Goal: Communication & Community: Share content

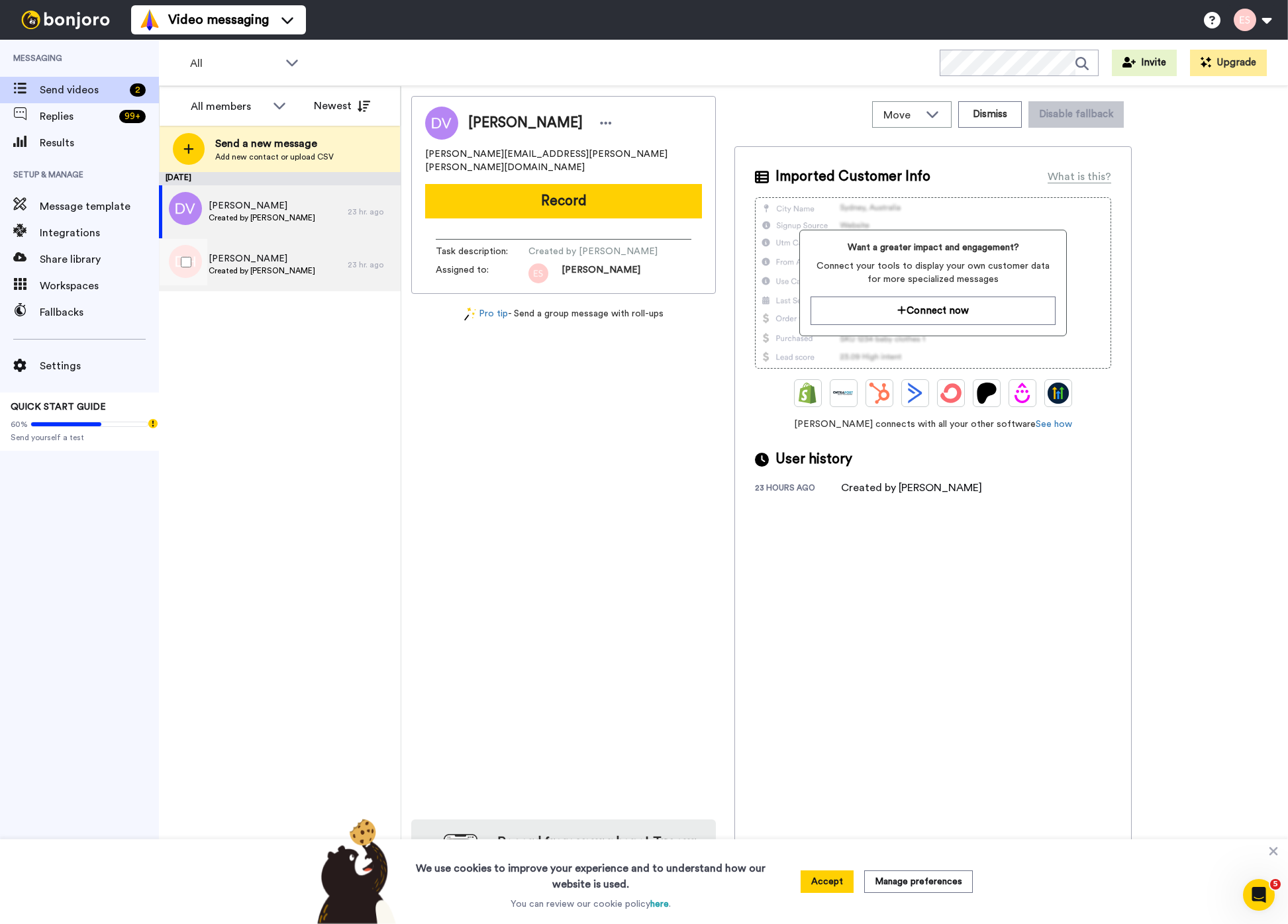
click at [268, 252] on span "[PERSON_NAME]" at bounding box center [262, 258] width 107 height 13
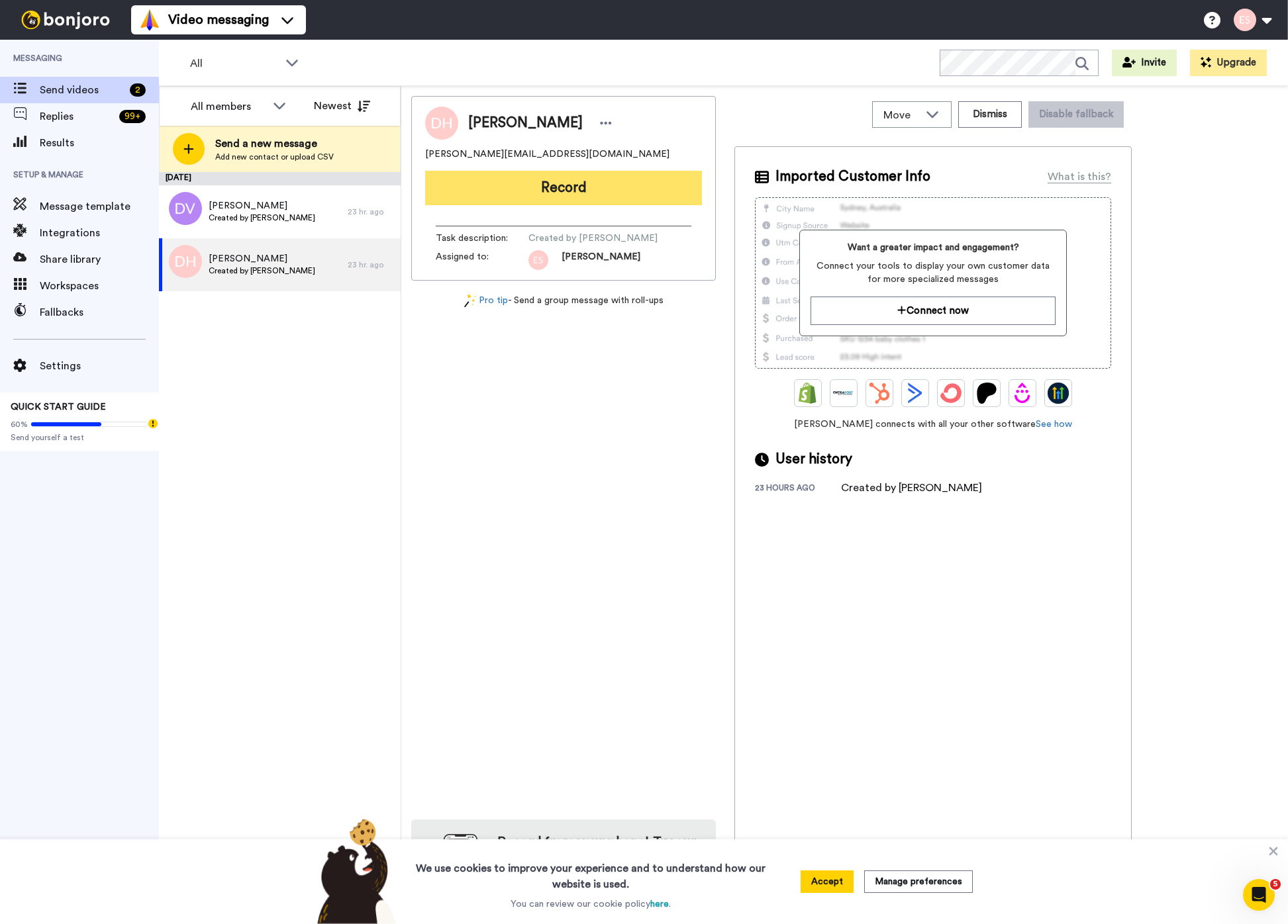
click at [578, 196] on button "Record" at bounding box center [564, 188] width 277 height 35
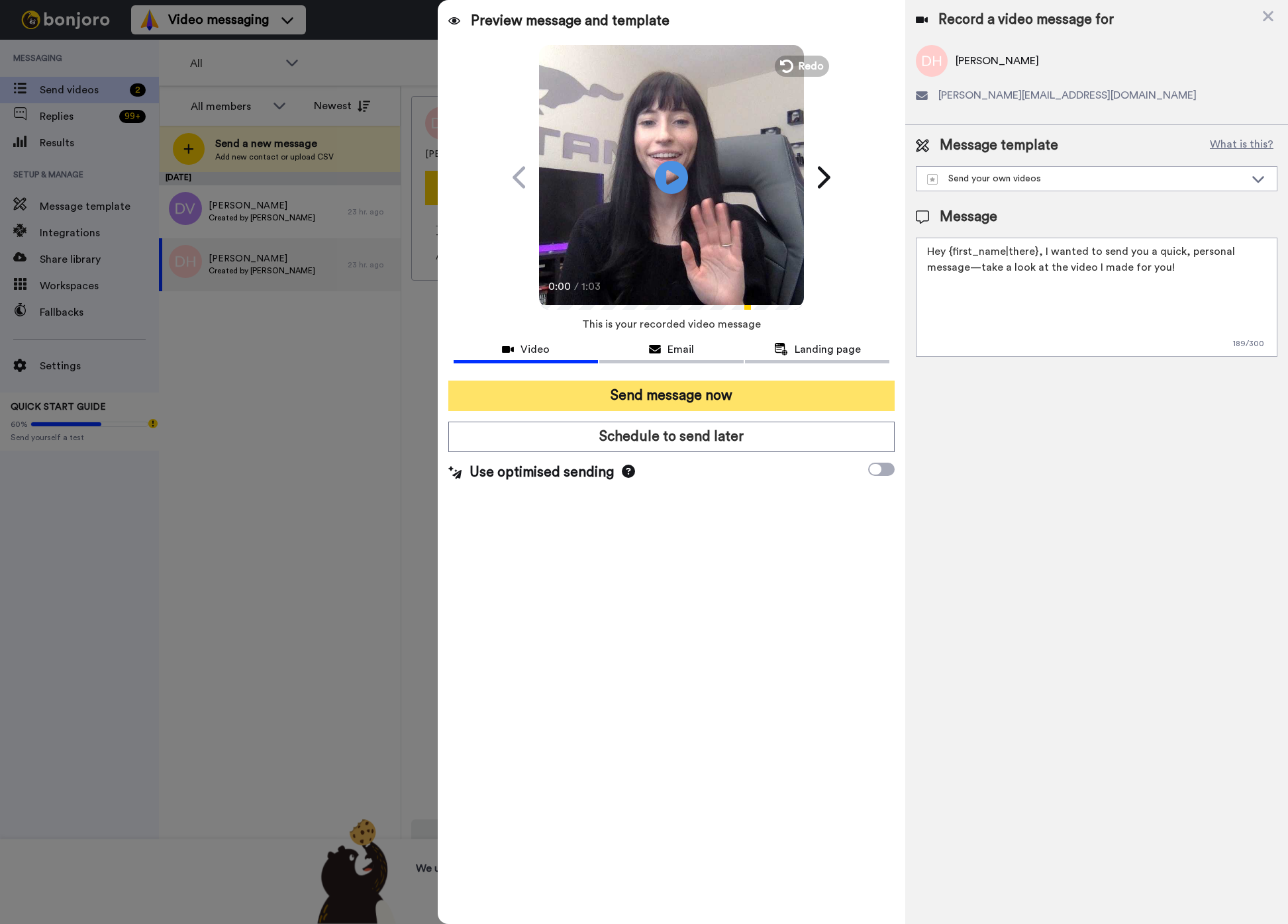
click at [532, 397] on button "Send message now" at bounding box center [672, 395] width 447 height 31
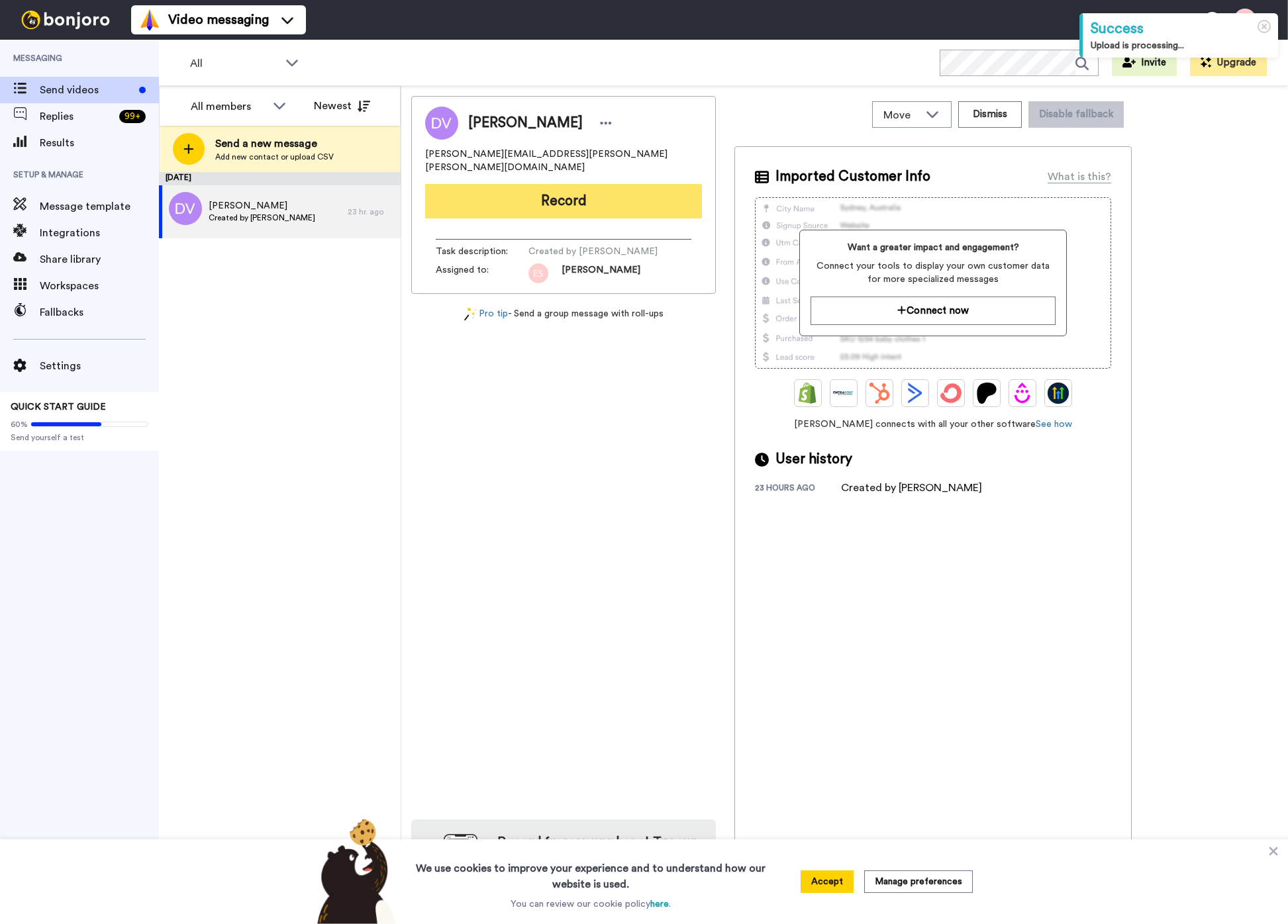
click at [596, 192] on button "Record" at bounding box center [564, 201] width 277 height 35
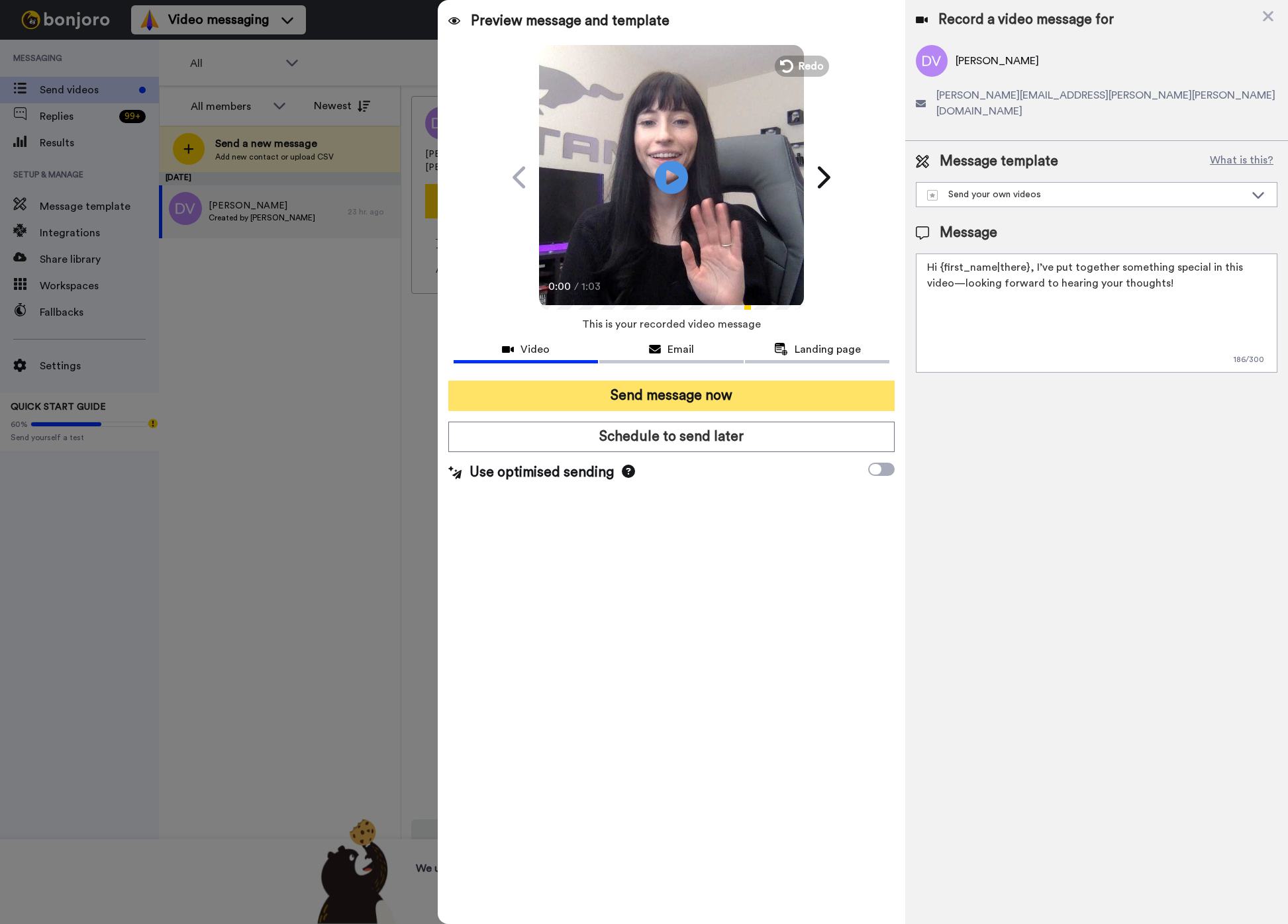
click at [615, 398] on button "Send message now" at bounding box center [672, 395] width 447 height 31
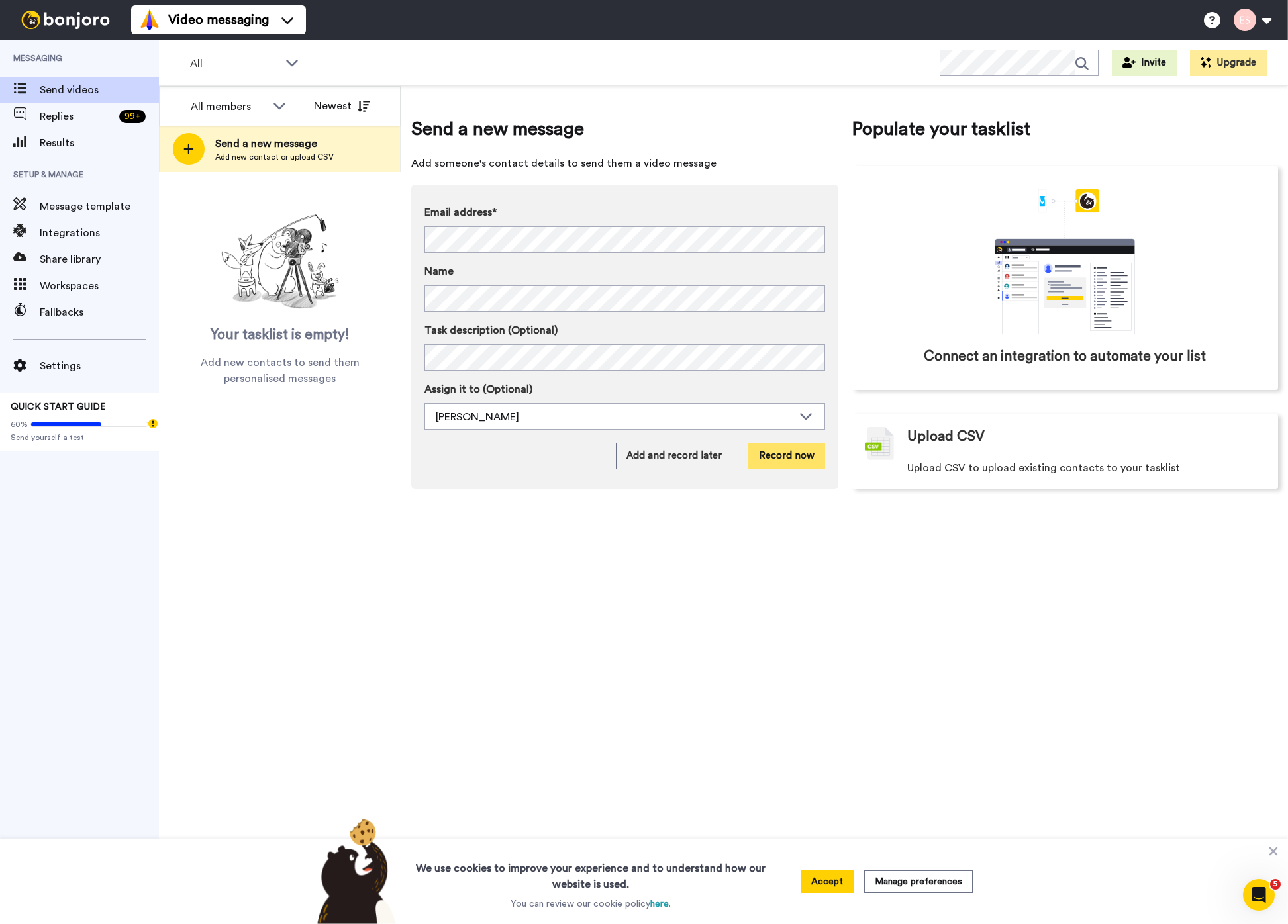
click at [784, 457] on button "Record now" at bounding box center [787, 456] width 77 height 26
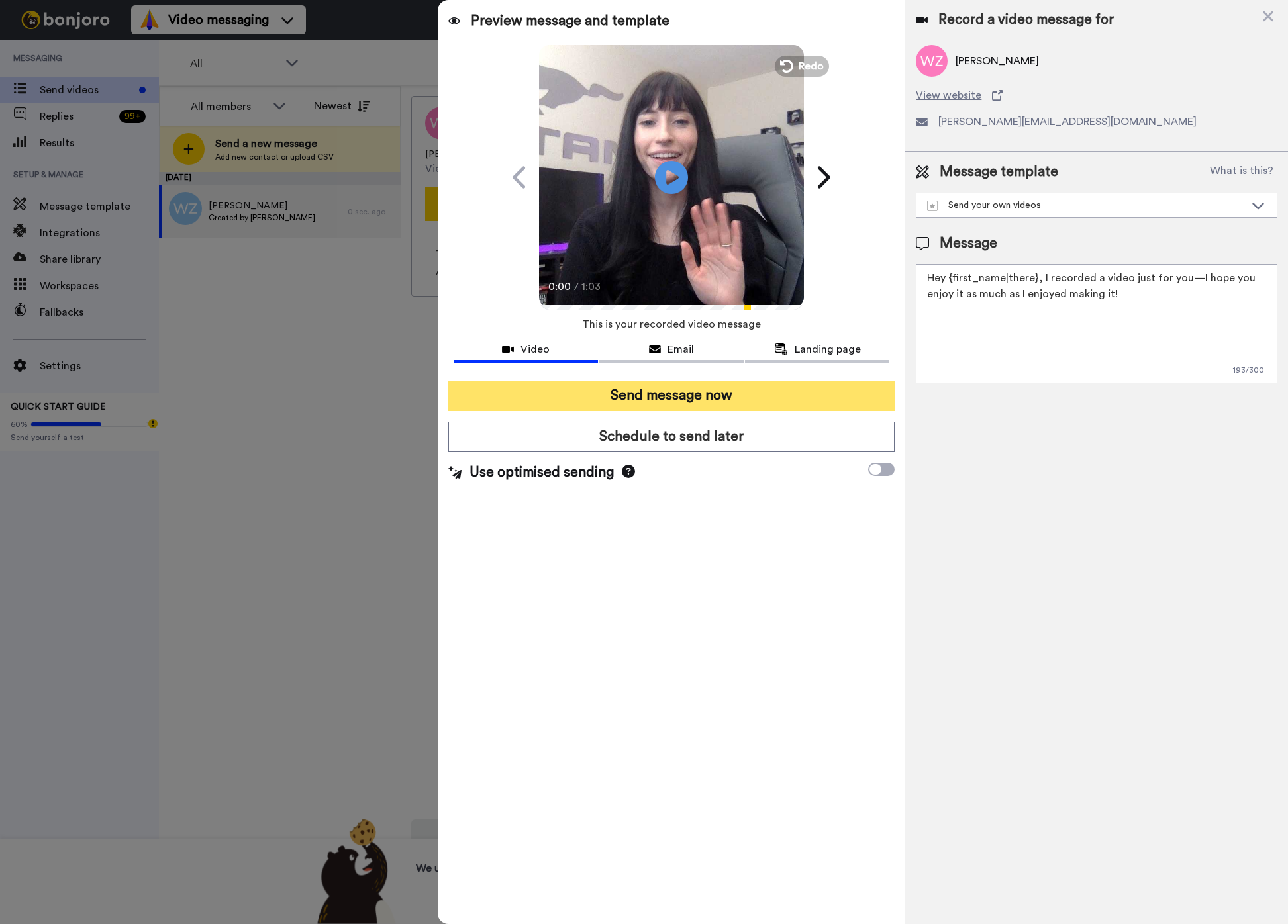
click at [713, 398] on button "Send message now" at bounding box center [672, 395] width 447 height 31
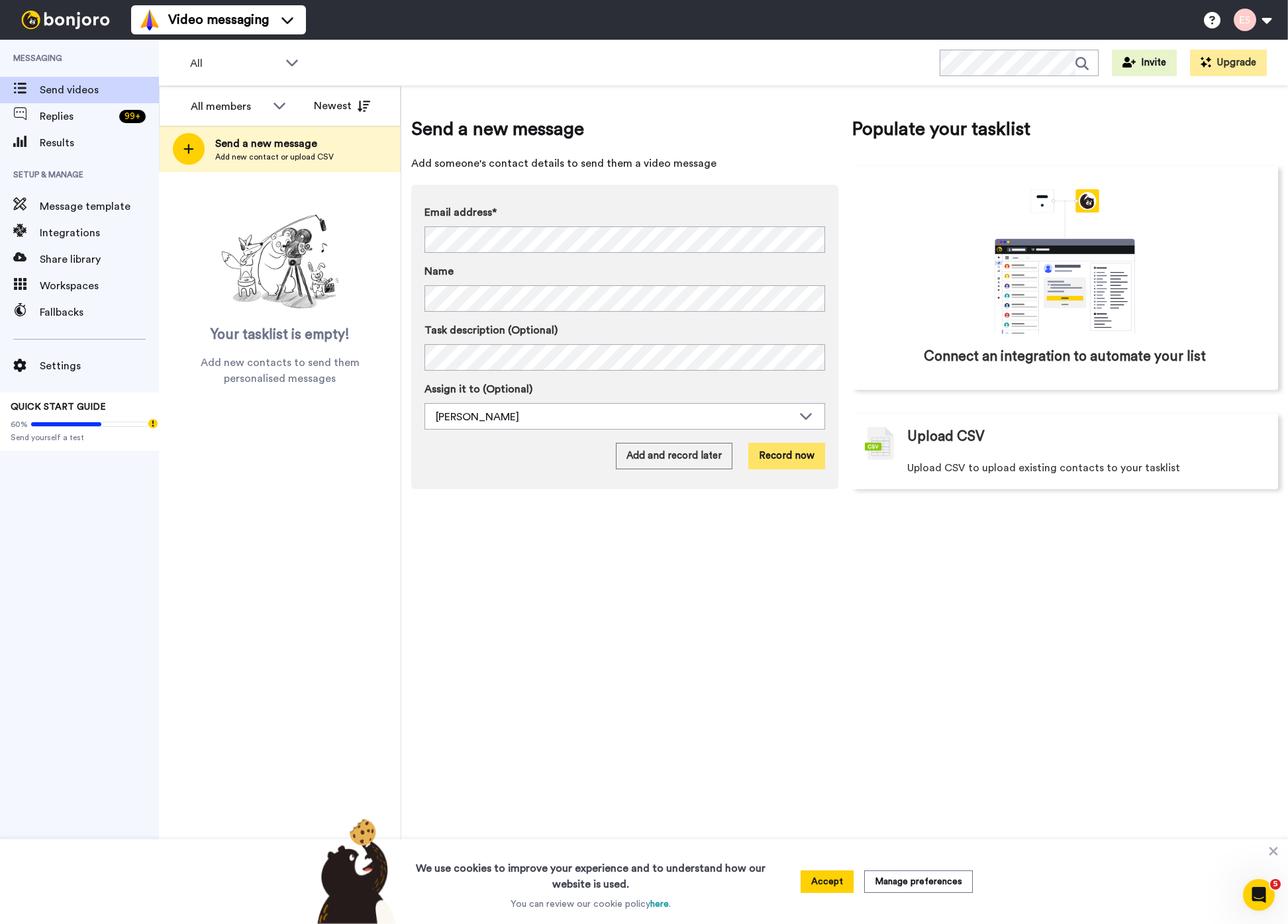
click at [804, 466] on button "Record now" at bounding box center [787, 456] width 77 height 26
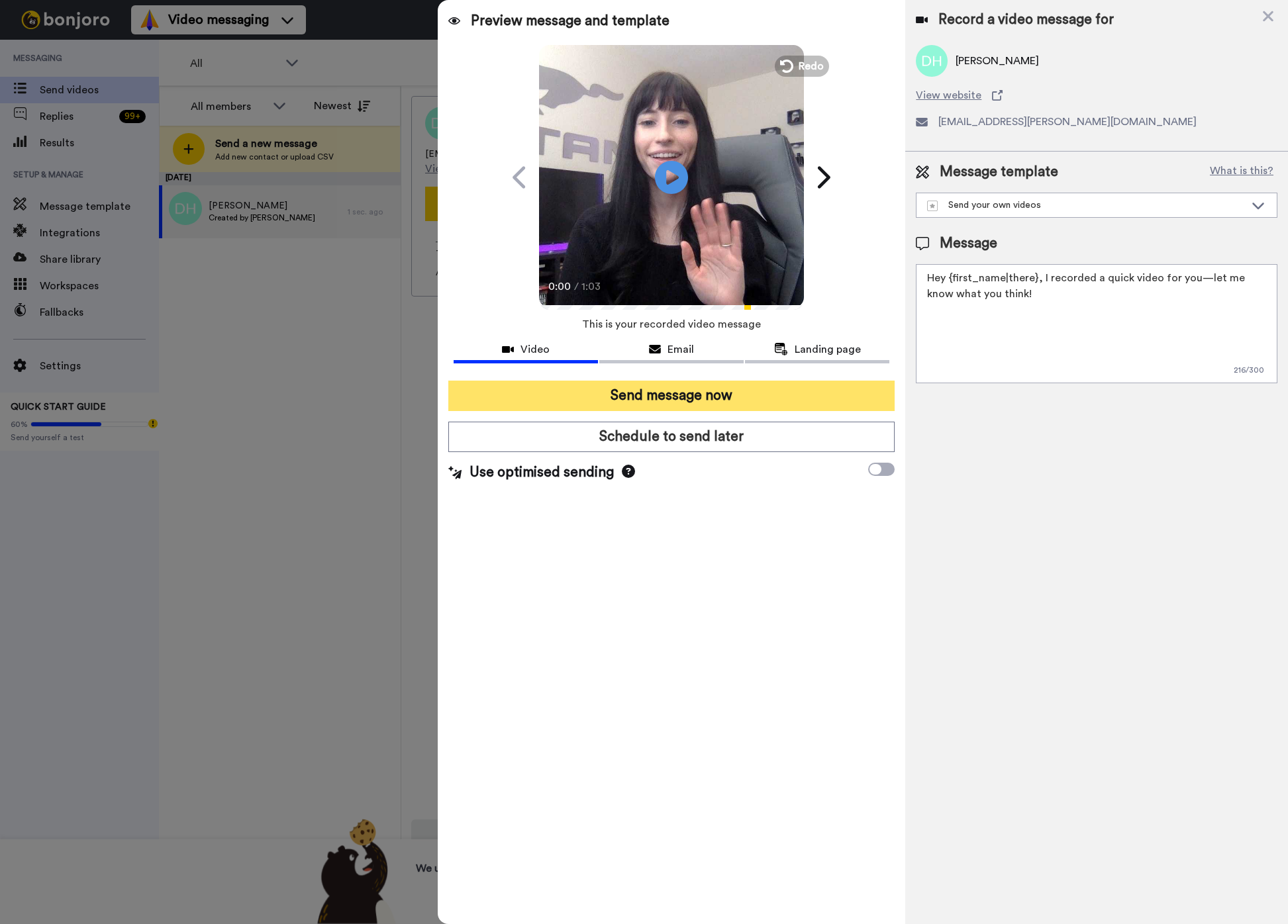
click at [709, 399] on button "Send message now" at bounding box center [672, 395] width 447 height 31
